Goal: Find specific page/section: Find specific page/section

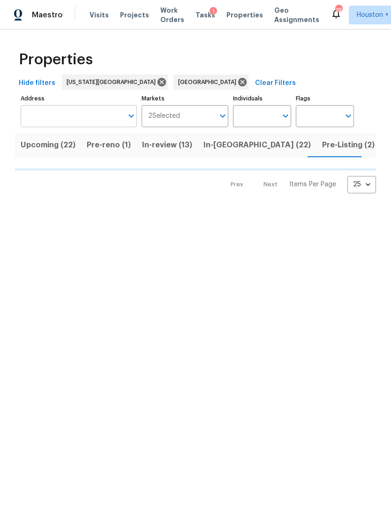
click at [42, 113] on input "Address" at bounding box center [72, 116] width 102 height 22
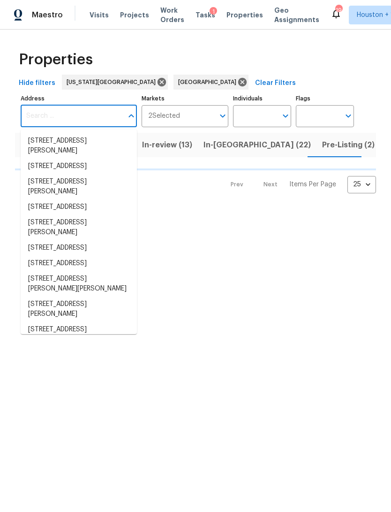
type input "5"
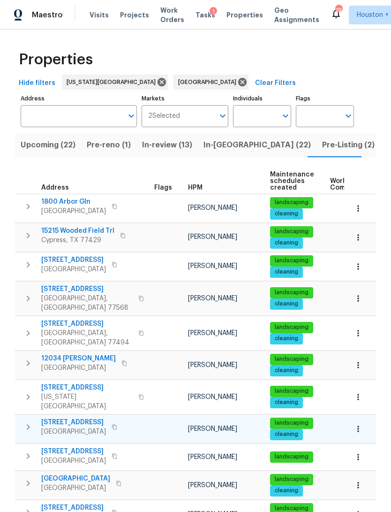
click at [149, 415] on td "[STREET_ADDRESS]" at bounding box center [83, 427] width 136 height 24
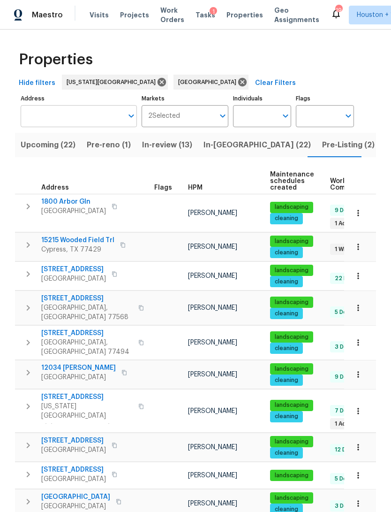
click at [36, 113] on input "Address" at bounding box center [72, 116] width 102 height 22
type input "5743"
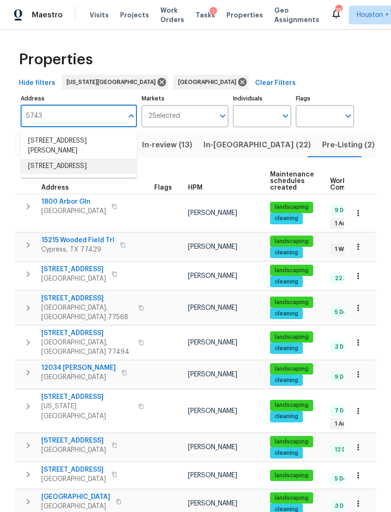
click at [35, 161] on li "[STREET_ADDRESS]" at bounding box center [79, 166] width 116 height 15
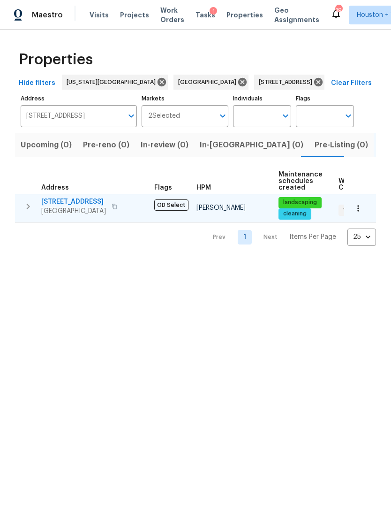
click at [80, 214] on span "[GEOGRAPHIC_DATA]" at bounding box center [73, 210] width 65 height 9
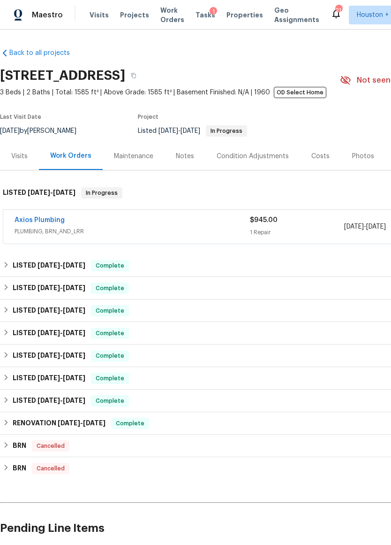
click at [190, 223] on div "Axios Plumbing" at bounding box center [132, 220] width 235 height 11
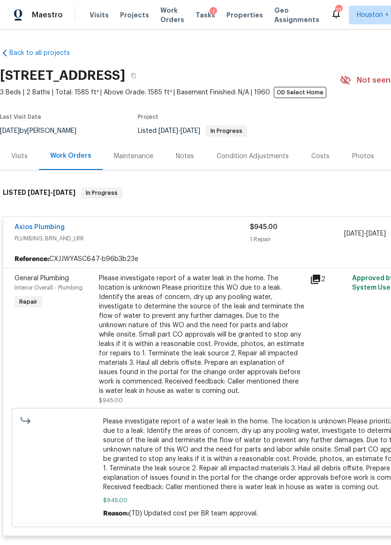
click at [189, 156] on div "Notes" at bounding box center [185, 155] width 18 height 9
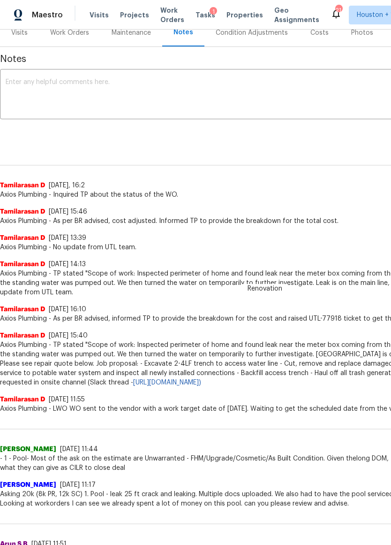
scroll to position [124, 0]
